Goal: Task Accomplishment & Management: Manage account settings

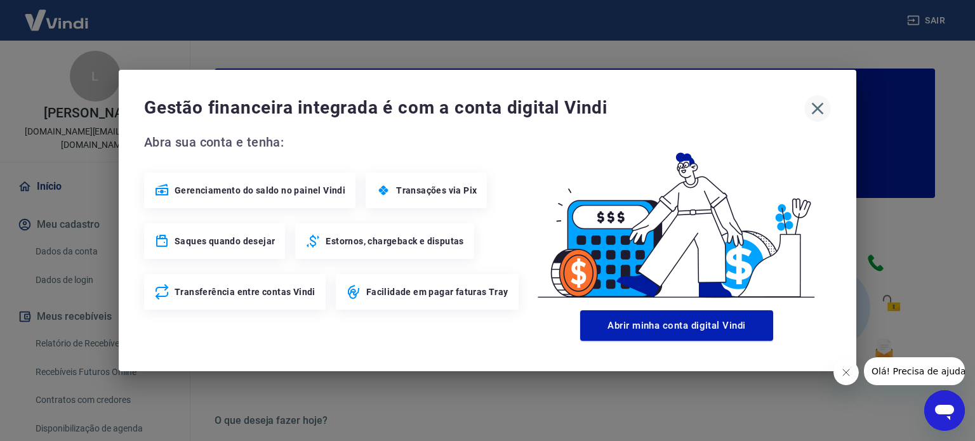
drag, startPoint x: 828, startPoint y: 111, endPoint x: 805, endPoint y: 107, distance: 23.2
click at [828, 111] on button "button" at bounding box center [818, 108] width 27 height 27
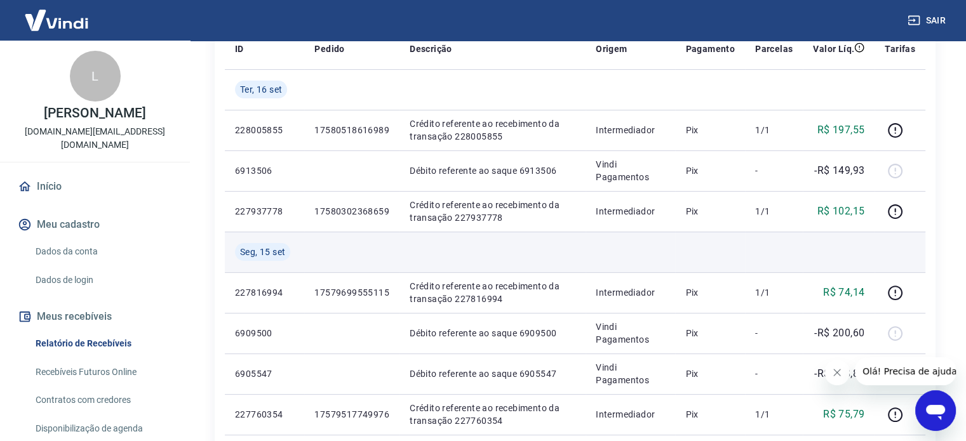
scroll to position [254, 0]
